Goal: Navigation & Orientation: Find specific page/section

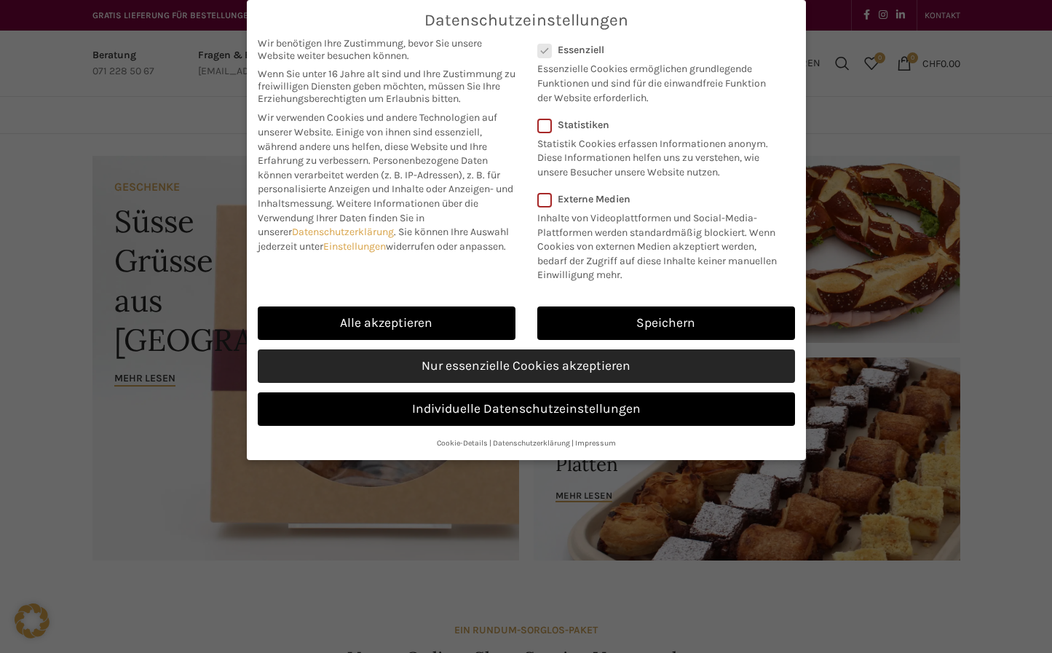
click at [487, 364] on link "Nur essenzielle Cookies akzeptieren" at bounding box center [527, 367] width 538 height 34
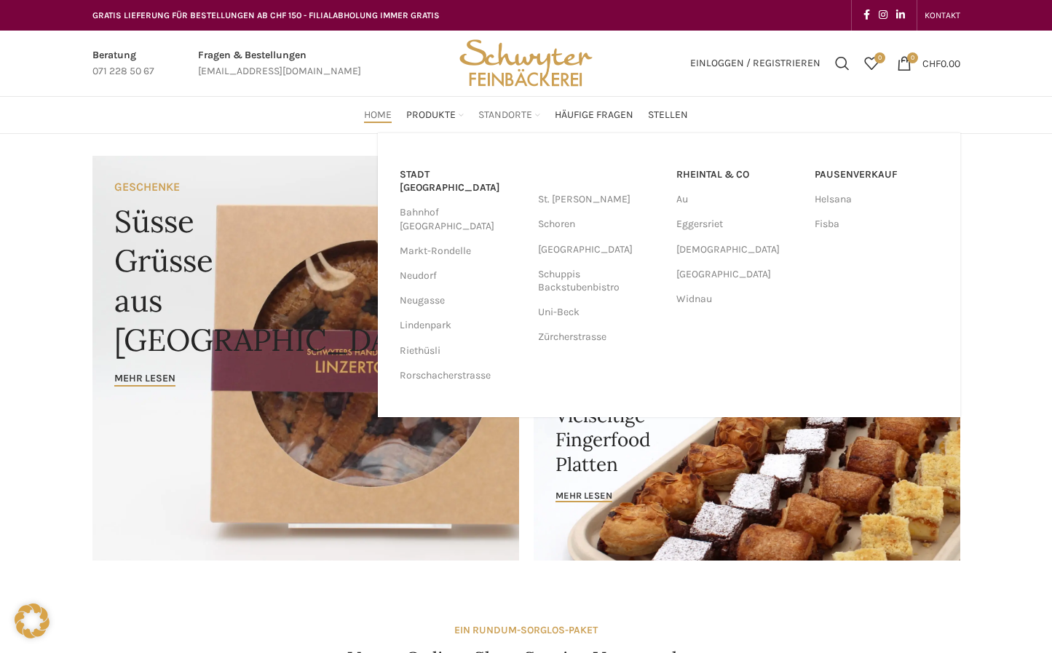
click at [498, 114] on span "Standorte" at bounding box center [506, 116] width 54 height 14
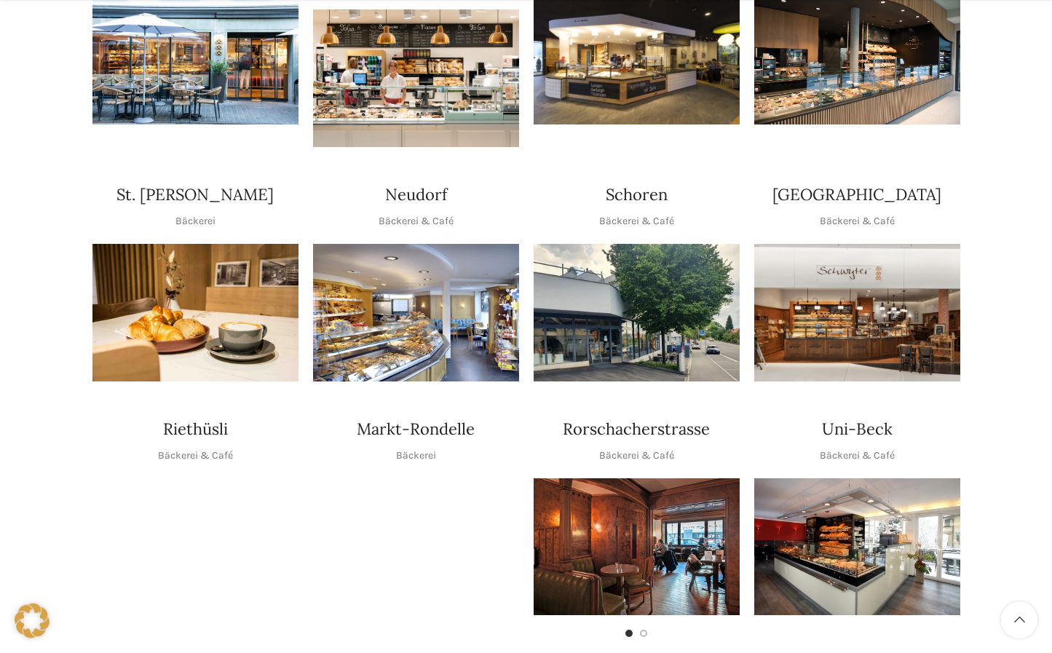
scroll to position [446, 0]
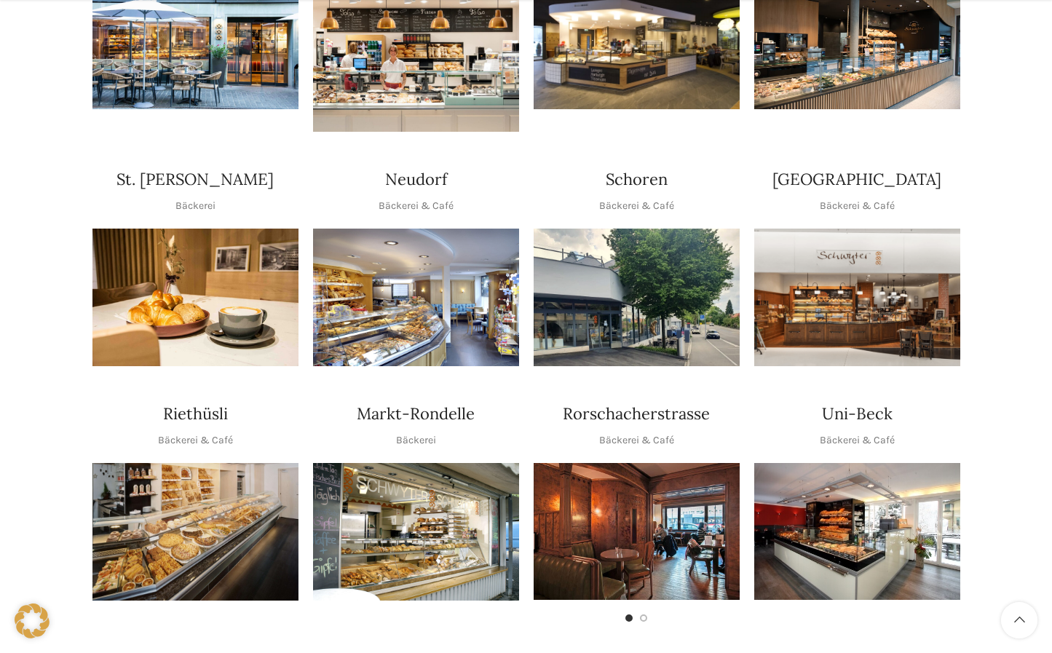
click at [403, 291] on img "1 / 1" at bounding box center [416, 298] width 206 height 138
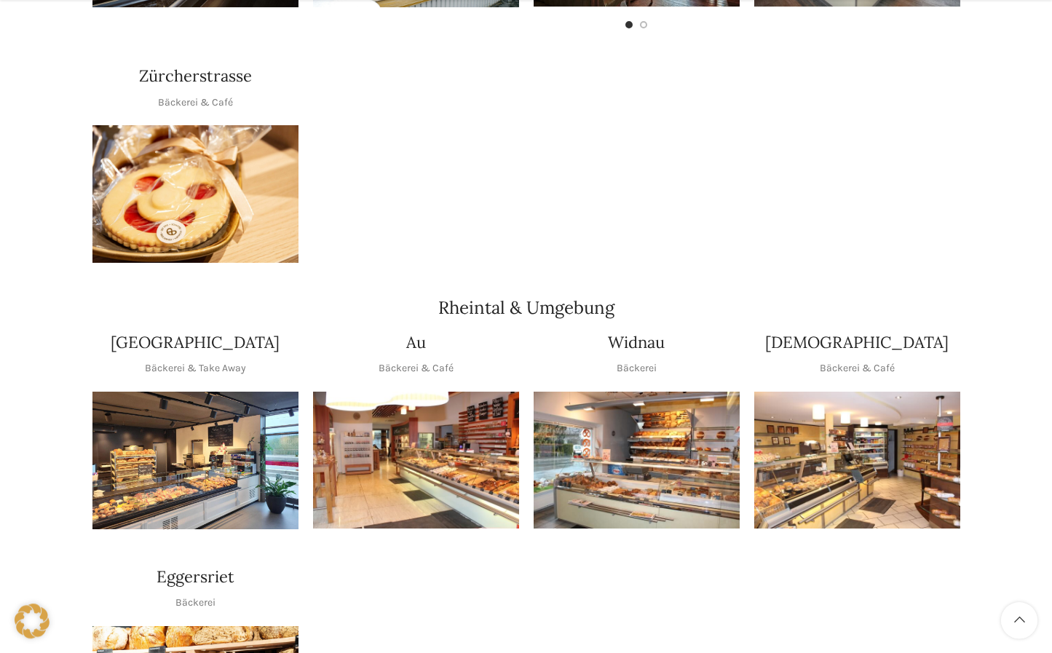
scroll to position [1066, 0]
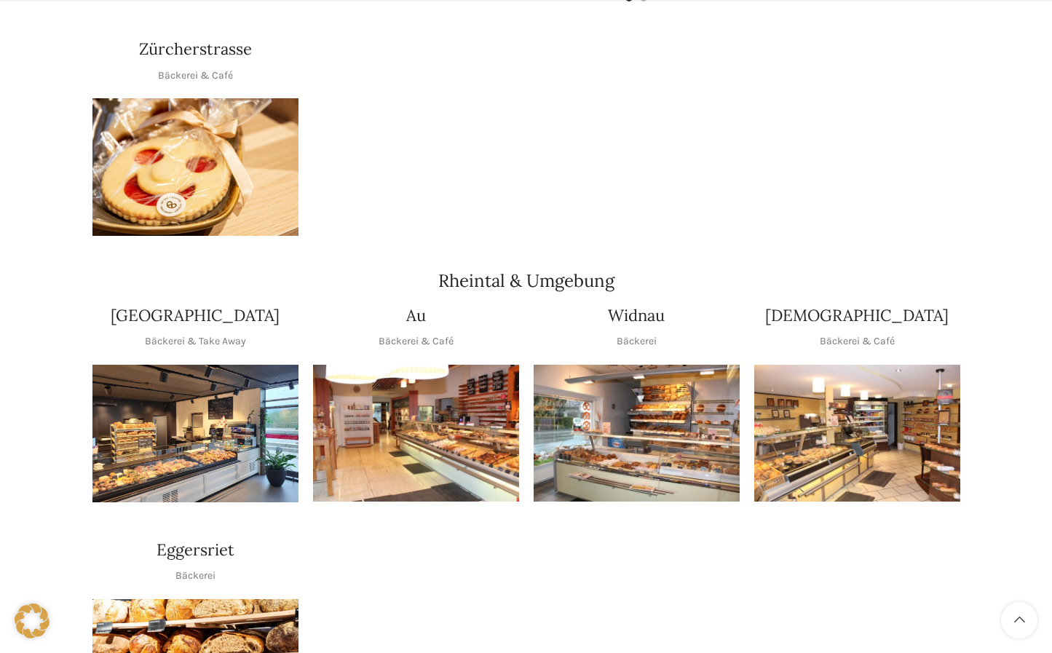
click at [631, 402] on img "1 / 1" at bounding box center [637, 434] width 206 height 138
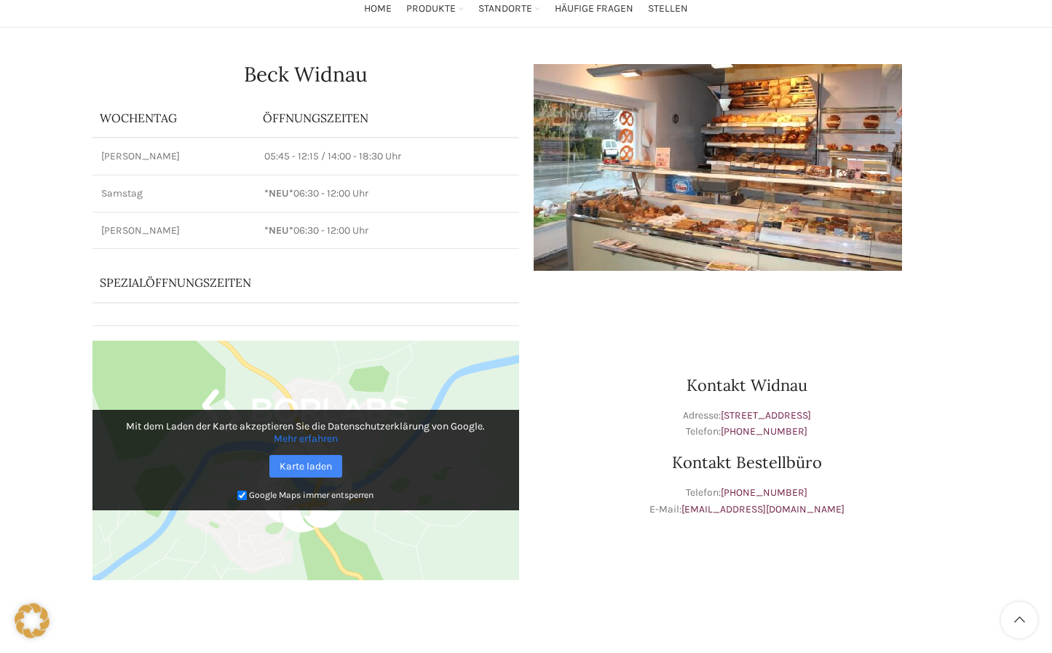
scroll to position [74, 0]
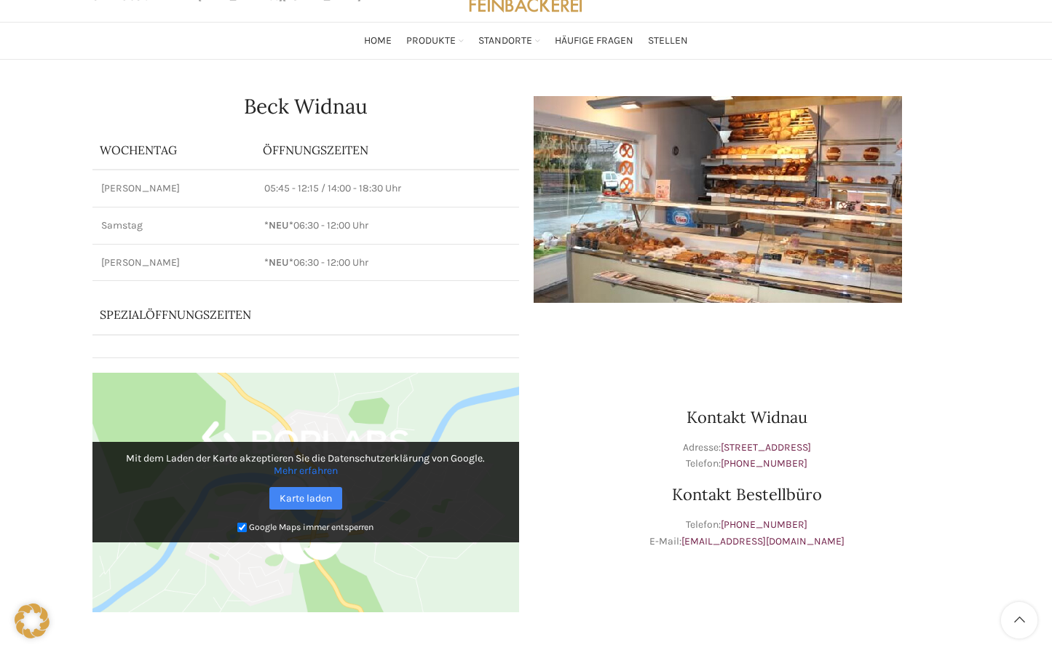
click at [800, 203] on img at bounding box center [718, 199] width 369 height 207
click at [653, 191] on img at bounding box center [718, 199] width 369 height 207
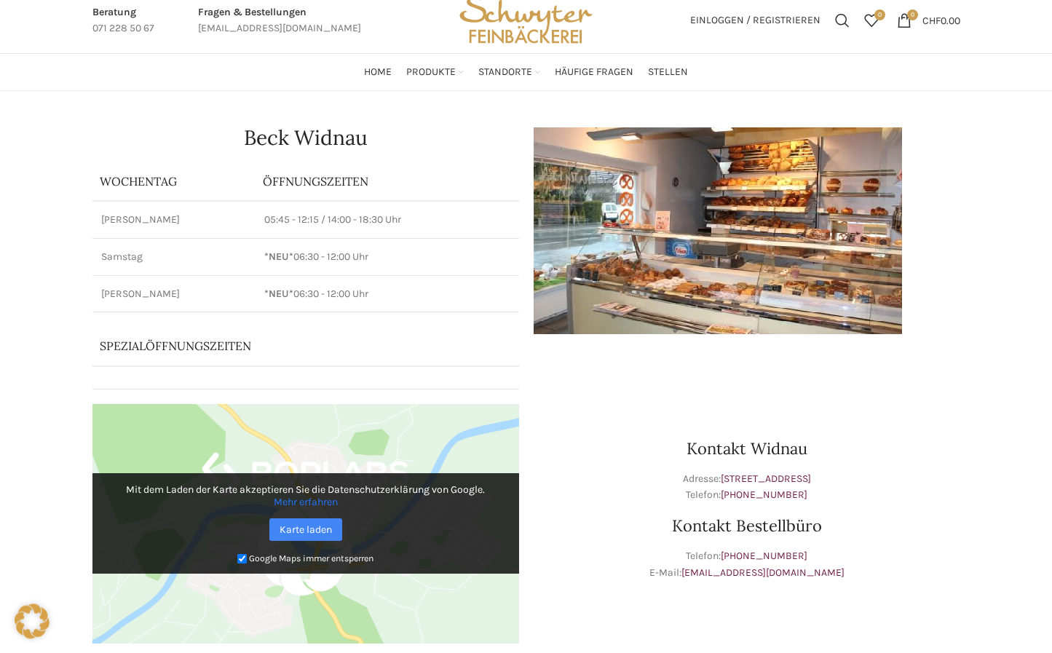
scroll to position [0, 0]
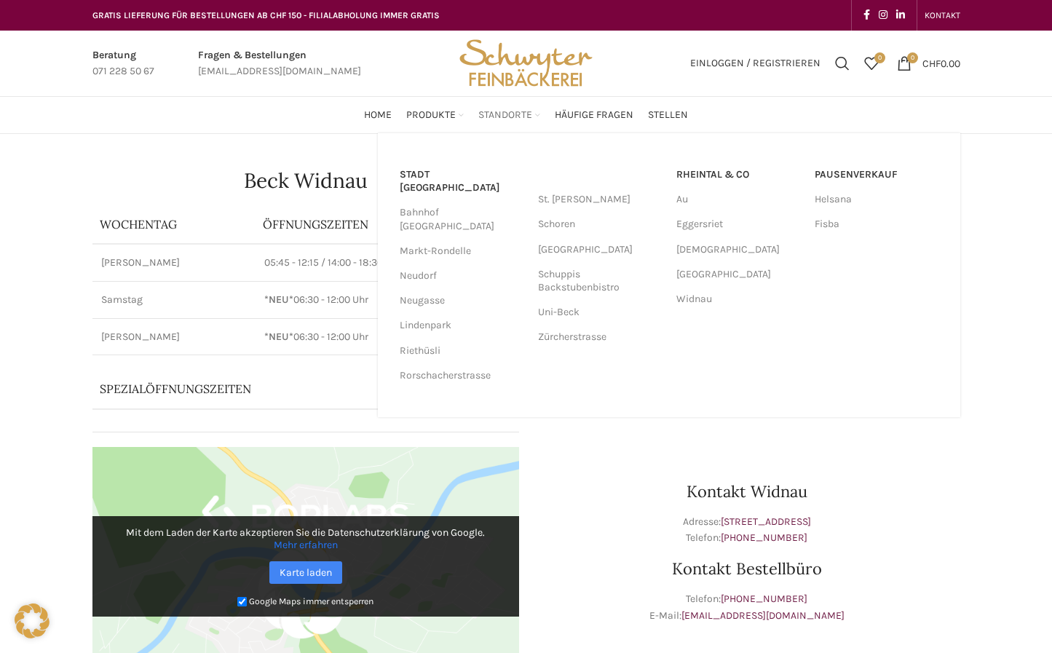
click at [503, 118] on span "Standorte" at bounding box center [506, 116] width 54 height 14
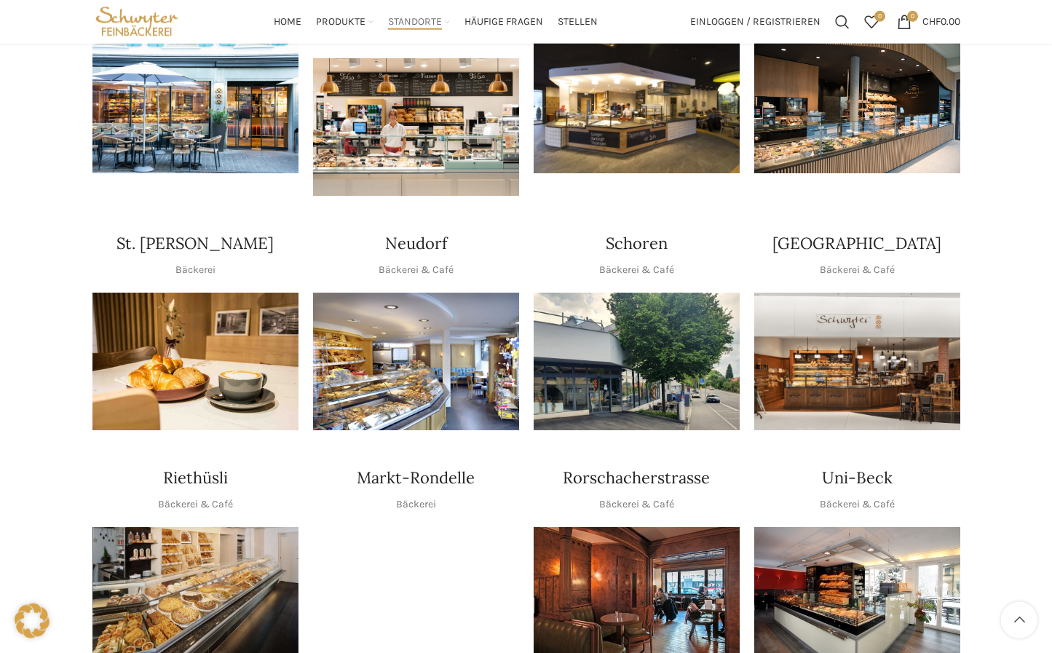
scroll to position [297, 0]
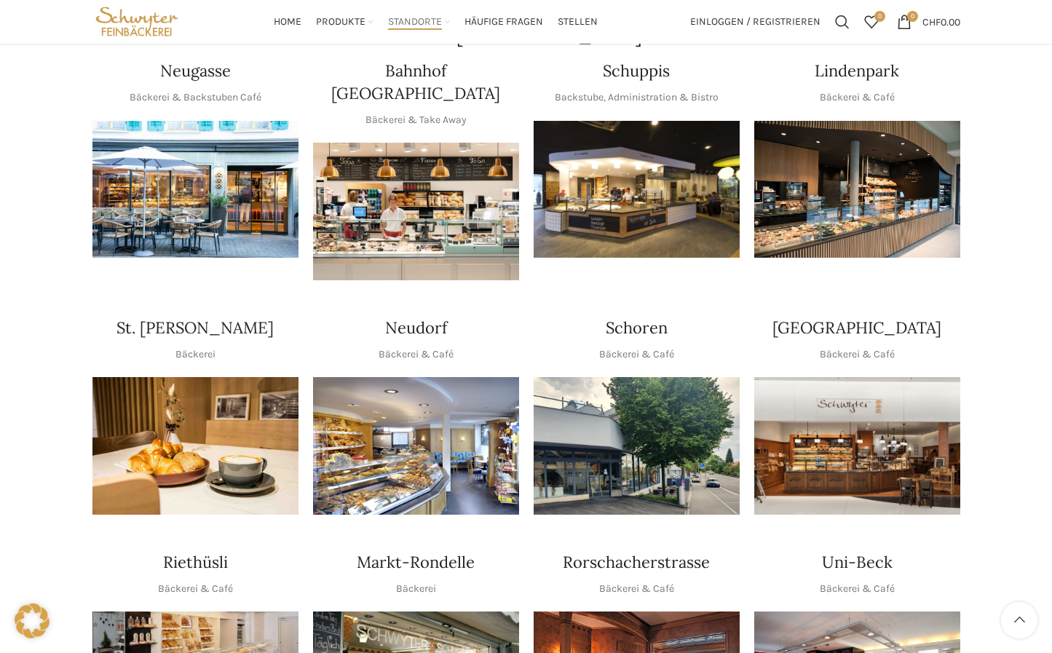
click at [603, 173] on img "1 / 1" at bounding box center [637, 190] width 206 height 138
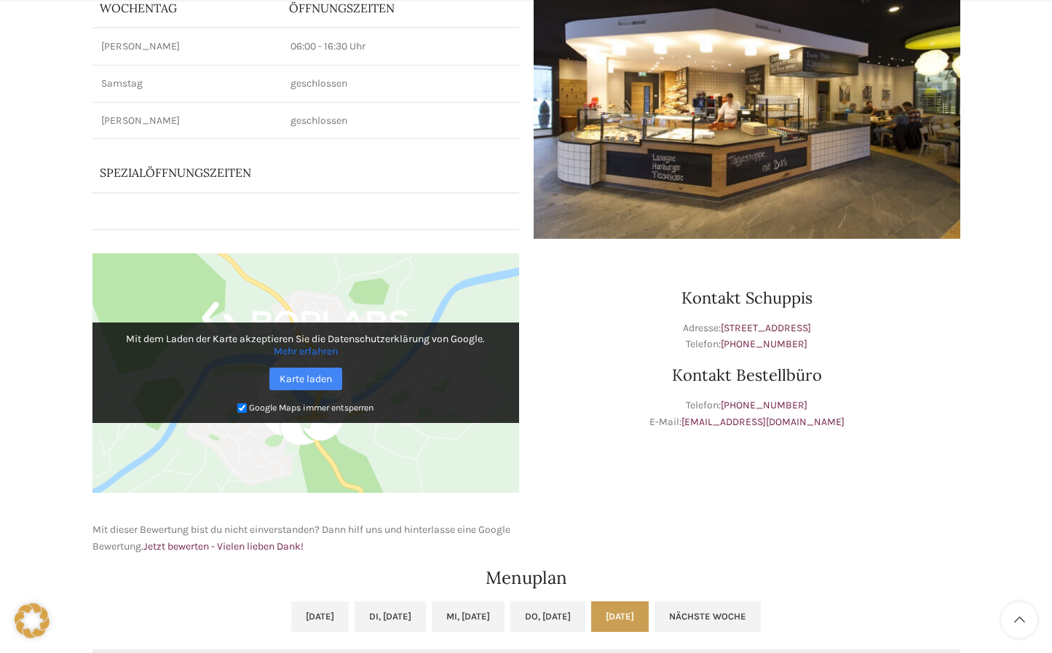
scroll to position [223, 0]
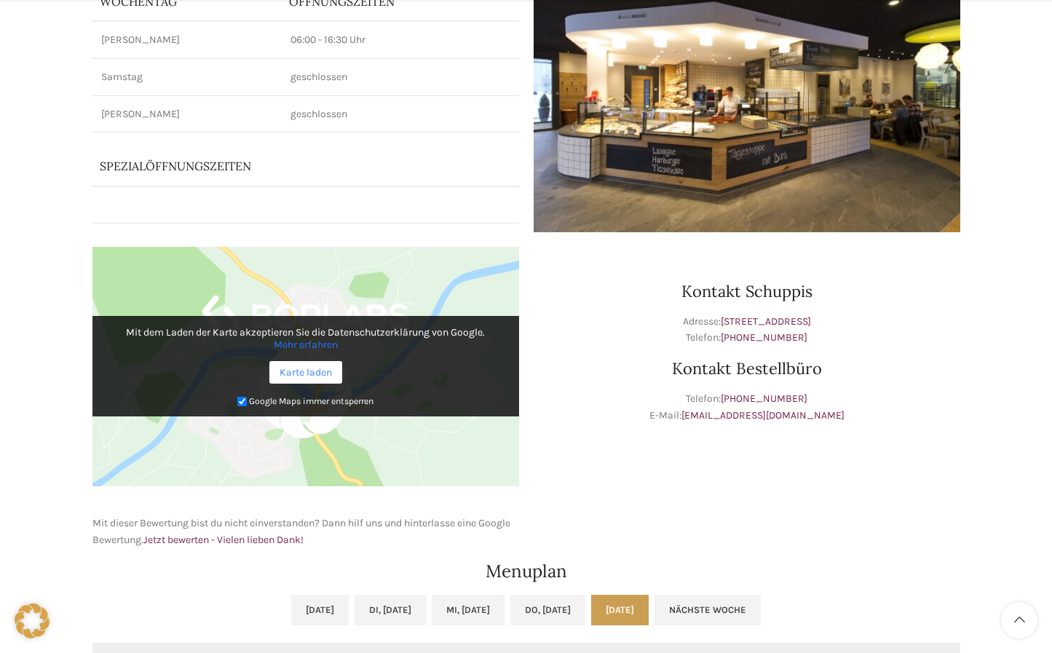
click at [318, 373] on link "Karte laden" at bounding box center [305, 372] width 73 height 23
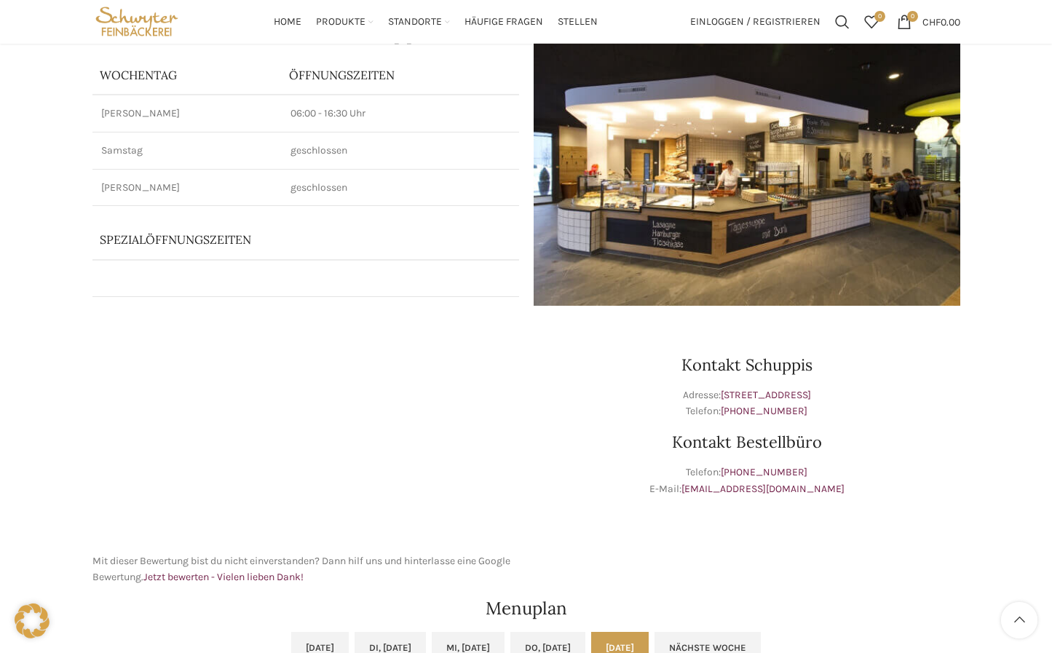
scroll to position [149, 0]
